Goal: Transaction & Acquisition: Register for event/course

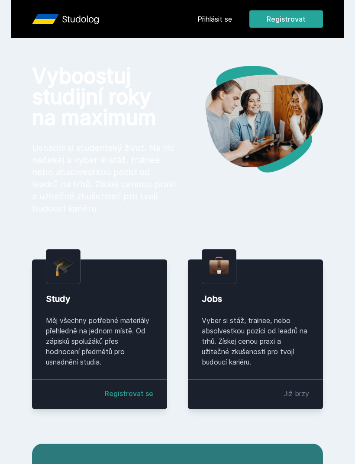
click at [296, 23] on button "Registrovat" at bounding box center [285, 18] width 73 height 17
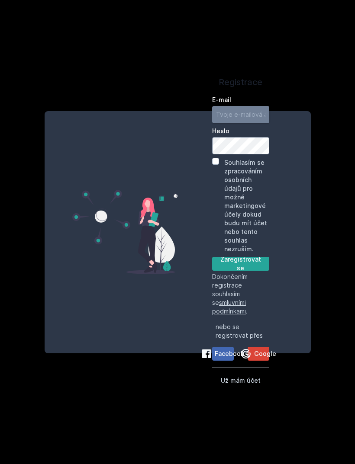
click at [246, 123] on input "E-mail" at bounding box center [240, 114] width 57 height 17
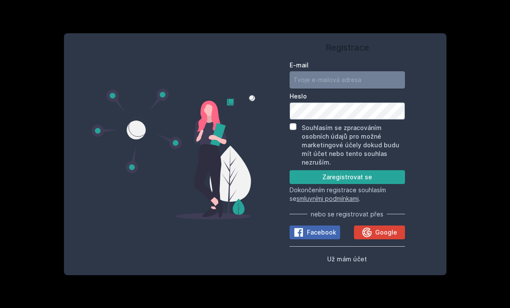
click at [326, 89] on input "E-mail" at bounding box center [347, 79] width 115 height 17
type input "[EMAIL_ADDRESS][DOMAIN_NAME]"
click at [323, 101] on label "Heslo" at bounding box center [347, 96] width 115 height 9
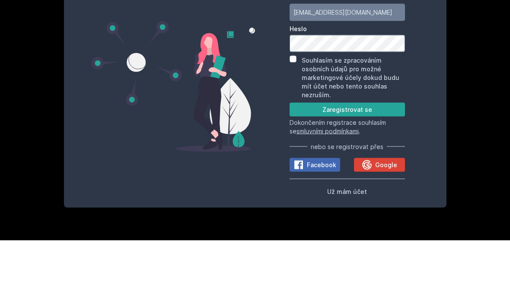
click at [292, 123] on input "Souhlasím se zpracováním osobních údajů pro možné marketingové účely dokud budu…" at bounding box center [293, 126] width 7 height 7
checkbox input "true"
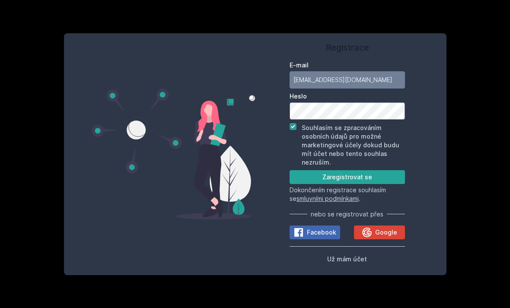
click at [341, 170] on button "Zaregistrovat se" at bounding box center [347, 177] width 115 height 14
click at [319, 170] on button "Zaregistrovat se" at bounding box center [347, 177] width 115 height 14
click at [310, 170] on button "Zaregistrovat se" at bounding box center [347, 177] width 115 height 14
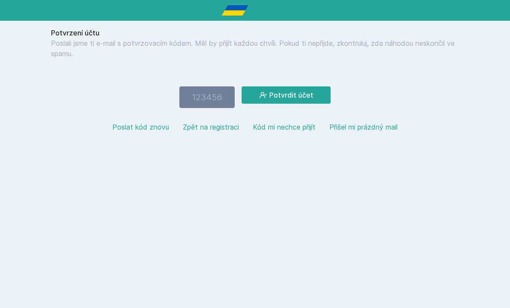
click at [214, 92] on input "number" at bounding box center [206, 97] width 55 height 22
type input "727004"
click at [291, 91] on button "Potvrdit účet" at bounding box center [286, 94] width 89 height 17
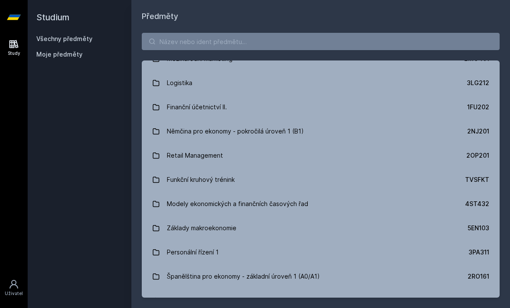
scroll to position [1594, 0]
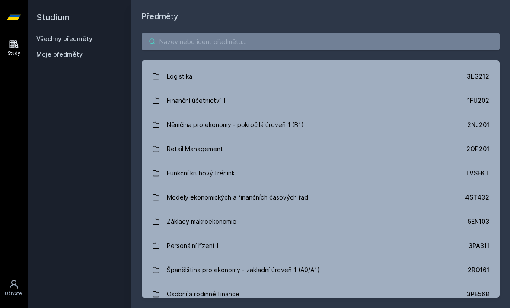
click at [287, 34] on input "search" at bounding box center [321, 41] width 358 height 17
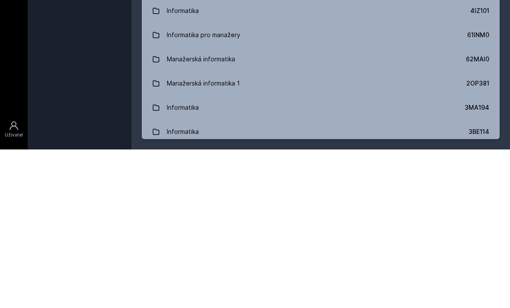
scroll to position [0, 0]
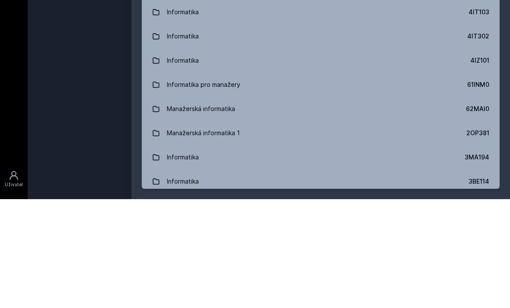
type input "informatika"
click at [179, 137] on div "Informatika" at bounding box center [183, 145] width 32 height 17
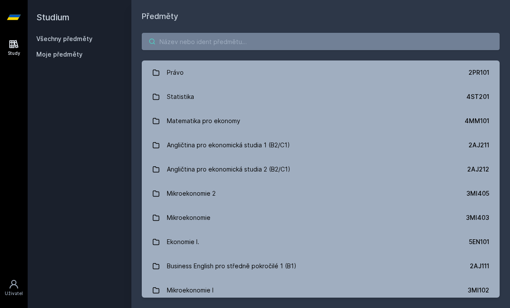
click at [285, 33] on input "search" at bounding box center [321, 41] width 358 height 17
type input "inform"
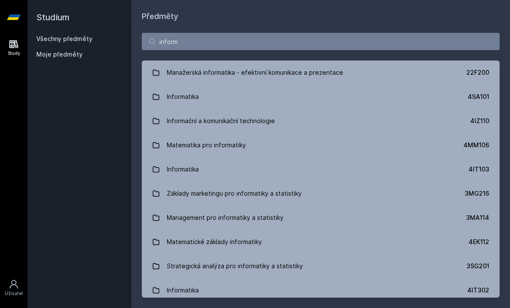
click at [354, 157] on link "Informatika 4IT103" at bounding box center [321, 169] width 358 height 24
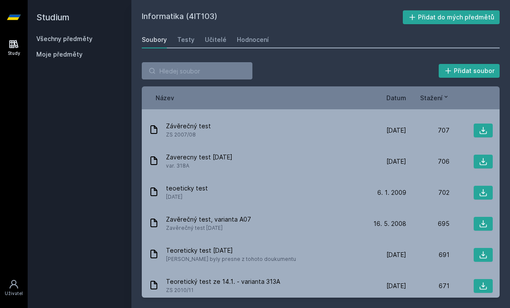
scroll to position [900, 0]
click at [354, 93] on span "Stažení" at bounding box center [431, 97] width 22 height 9
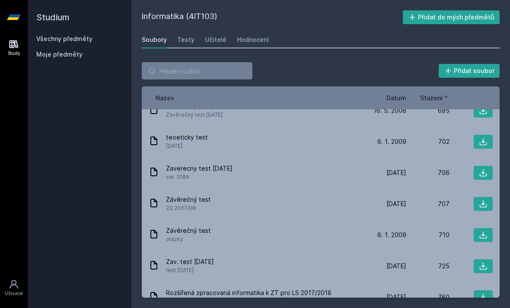
click at [354, 93] on span "Stažení" at bounding box center [431, 97] width 22 height 9
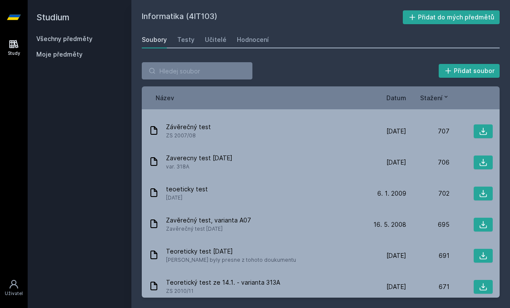
click at [354, 93] on span "Datum" at bounding box center [397, 97] width 20 height 9
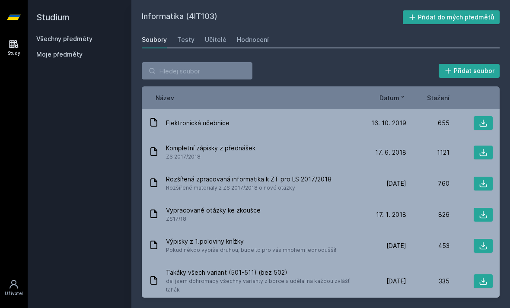
scroll to position [0, 0]
click at [236, 144] on span "Kompletní zápisky z přednášek" at bounding box center [210, 148] width 89 height 9
click at [246, 144] on span "Kompletní zápisky z přednášek" at bounding box center [210, 148] width 89 height 9
click at [240, 153] on span "ZS 2017/2018" at bounding box center [210, 157] width 89 height 9
click at [354, 148] on icon at bounding box center [483, 152] width 9 height 9
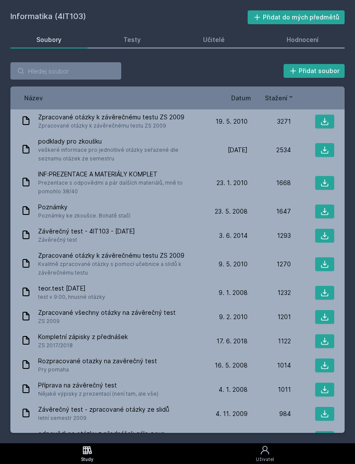
click at [253, 96] on div "Stažení" at bounding box center [272, 97] width 43 height 9
click at [245, 99] on span "Datum" at bounding box center [241, 97] width 20 height 9
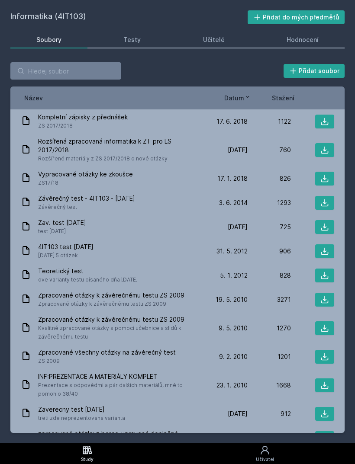
click at [57, 194] on span "Závěrečný test - 4IT103 - [DATE]" at bounding box center [86, 198] width 97 height 9
click at [212, 198] on div "[DATE] [DATE]" at bounding box center [225, 202] width 43 height 9
click at [327, 174] on icon at bounding box center [324, 178] width 9 height 9
click at [323, 199] on icon at bounding box center [324, 202] width 7 height 7
click at [86, 166] on div "Vypracované otázky ke zkoušce ZS17/18 [DATE] [DATE] 826" at bounding box center [177, 178] width 334 height 24
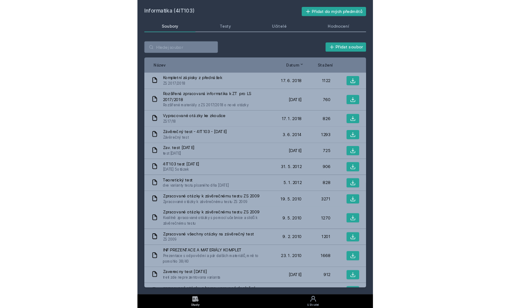
scroll to position [28, 0]
